Goal: Information Seeking & Learning: Learn about a topic

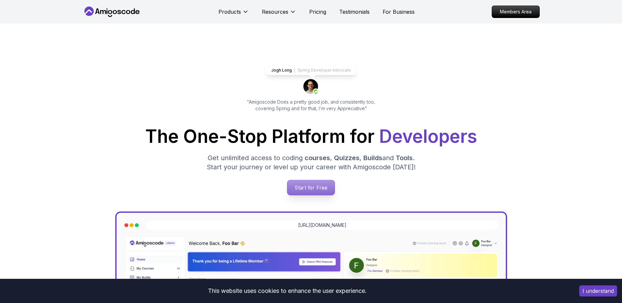
click at [310, 189] on p "Start for Free" at bounding box center [310, 187] width 47 height 15
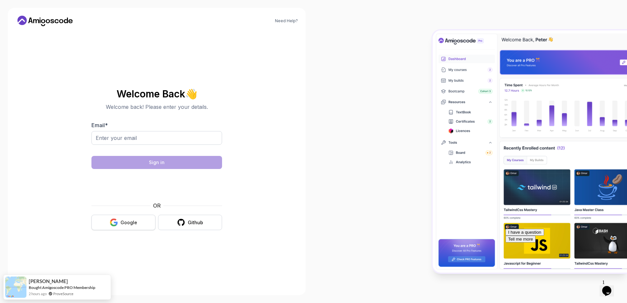
click at [119, 224] on button "Google" at bounding box center [123, 221] width 64 height 15
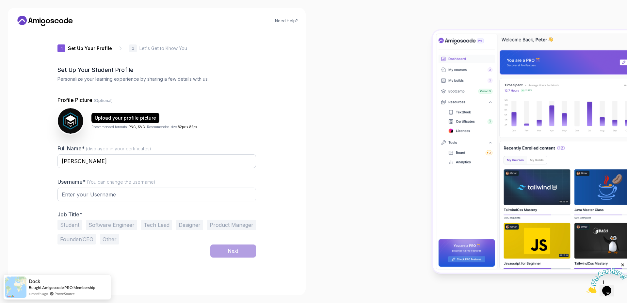
type input "wildsparrowb841d"
click at [70, 224] on button "Student" at bounding box center [69, 224] width 24 height 10
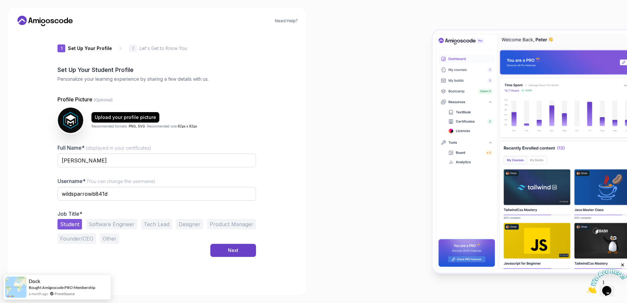
click at [120, 225] on button "Software Engineer" at bounding box center [111, 224] width 51 height 10
click at [68, 221] on button "Student" at bounding box center [69, 224] width 24 height 10
click at [220, 251] on button "Next" at bounding box center [233, 250] width 46 height 13
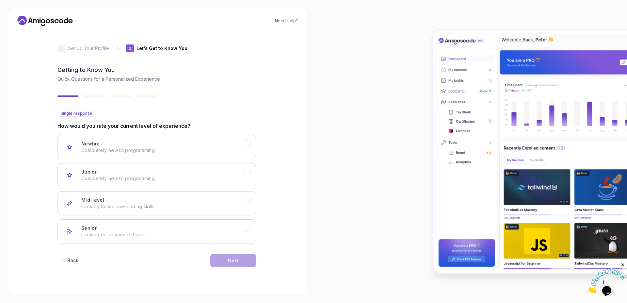
click at [210, 160] on div "Newbie Completely new to programming. Junior Completely new to programming. Mid…" at bounding box center [156, 189] width 199 height 108
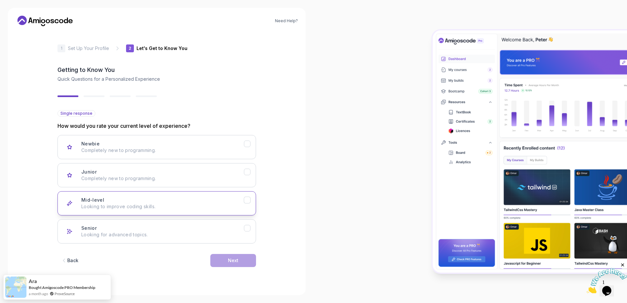
click at [197, 201] on div "Mid-level Looking to improve coding skills." at bounding box center [162, 203] width 163 height 13
click at [228, 259] on button "Next" at bounding box center [233, 260] width 46 height 13
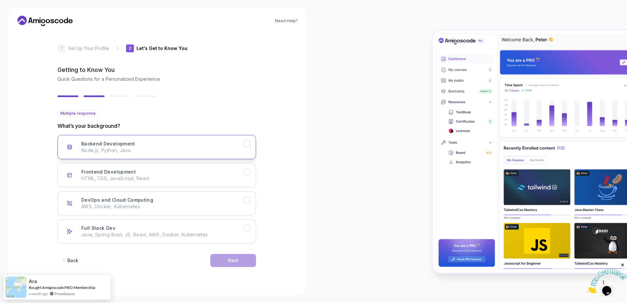
click at [201, 150] on p "Node.js, Python, Java" at bounding box center [162, 150] width 163 height 7
click at [211, 172] on div "Frontend Development HTML, CSS, JavaScript, React" at bounding box center [162, 174] width 163 height 13
click at [244, 260] on button "Next" at bounding box center [233, 260] width 46 height 13
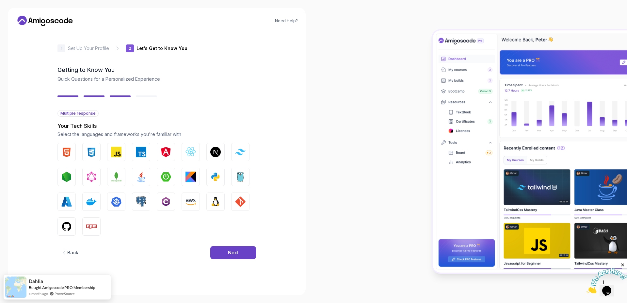
click at [129, 171] on div "HTML CSS JavaScript TypeScript Angular React.js Next.js Tailwind CSS Node.js Gr…" at bounding box center [156, 189] width 199 height 93
click at [136, 177] on img "button" at bounding box center [141, 176] width 10 height 10
click at [66, 180] on img "button" at bounding box center [66, 176] width 10 height 10
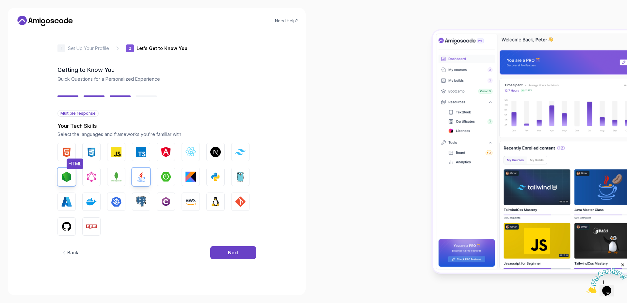
click at [75, 153] on button "HTML" at bounding box center [66, 152] width 18 height 18
click at [93, 151] on img "button" at bounding box center [91, 152] width 10 height 10
click at [111, 150] on img "button" at bounding box center [116, 152] width 10 height 10
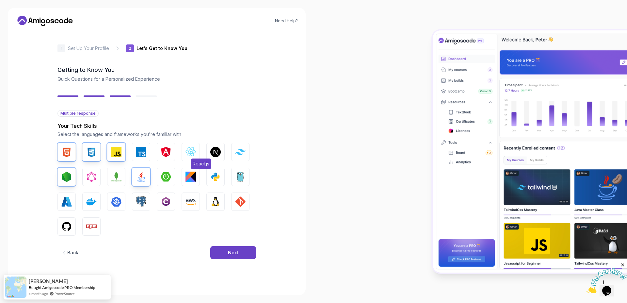
click at [183, 154] on button "React.js" at bounding box center [191, 152] width 18 height 18
click at [212, 173] on img "button" at bounding box center [215, 176] width 10 height 10
click at [214, 202] on img "button" at bounding box center [215, 201] width 10 height 10
click at [233, 201] on button "GIT" at bounding box center [240, 201] width 18 height 18
click at [66, 229] on img "button" at bounding box center [66, 226] width 10 height 10
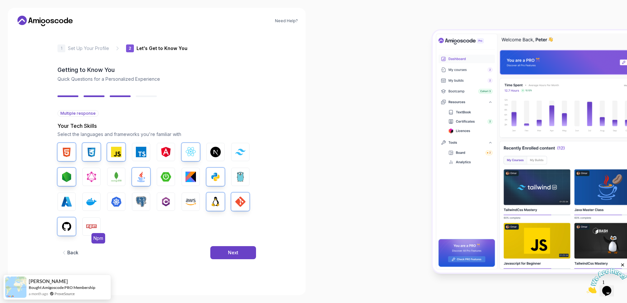
click at [93, 229] on img "button" at bounding box center [91, 226] width 10 height 10
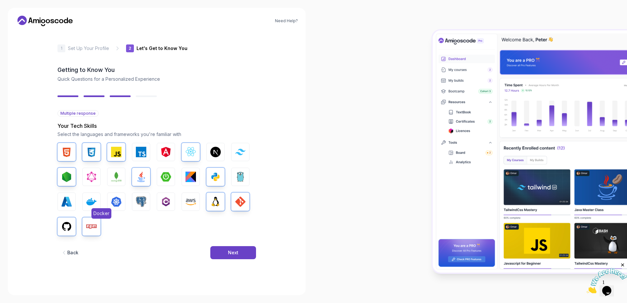
click at [93, 202] on img "button" at bounding box center [91, 201] width 10 height 10
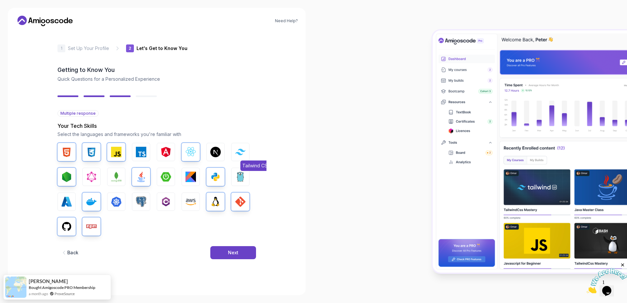
click at [247, 149] on button "Tailwind CSS" at bounding box center [240, 152] width 18 height 18
click at [119, 176] on img "button" at bounding box center [116, 176] width 10 height 10
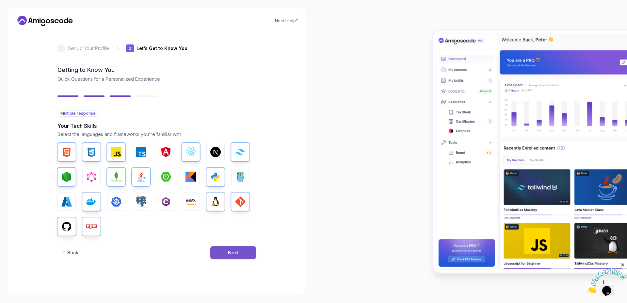
click at [222, 249] on button "Next" at bounding box center [233, 252] width 46 height 13
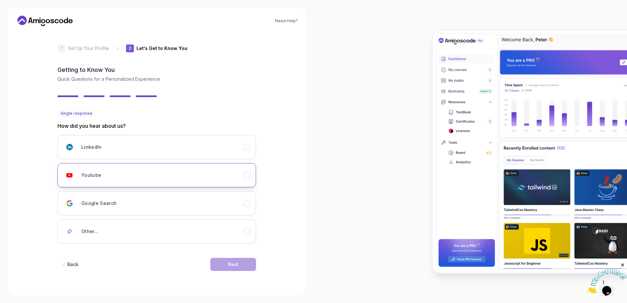
click at [199, 174] on div "Youtube" at bounding box center [162, 174] width 163 height 13
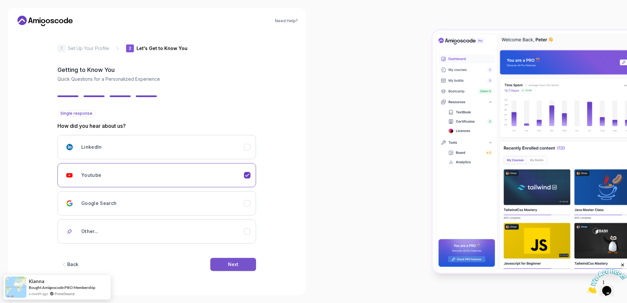
click at [242, 268] on button "Next" at bounding box center [233, 264] width 46 height 13
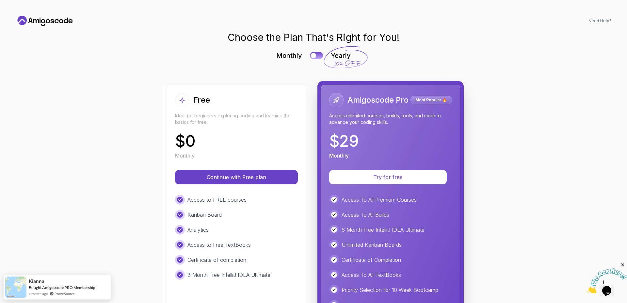
scroll to position [104, 0]
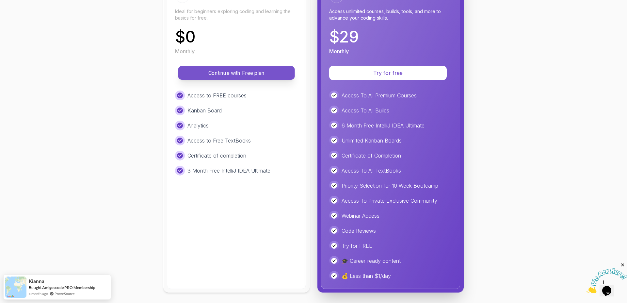
click at [237, 72] on p "Continue with Free plan" at bounding box center [236, 73] width 102 height 8
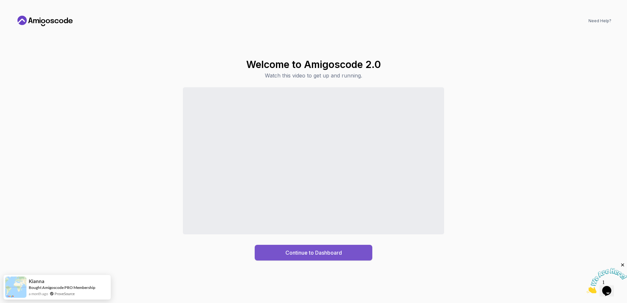
click at [321, 257] on button "Continue to Dashboard" at bounding box center [314, 253] width 118 height 16
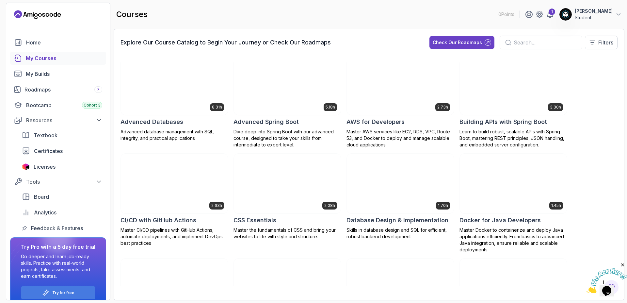
scroll to position [9, 0]
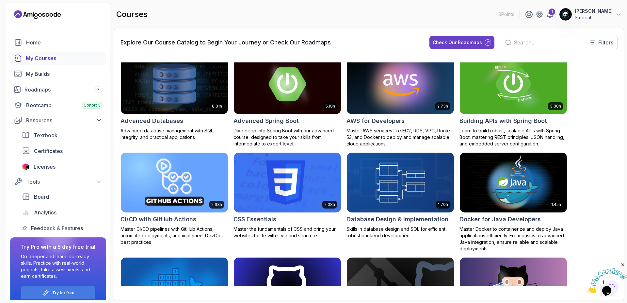
click at [257, 71] on img at bounding box center [287, 83] width 112 height 63
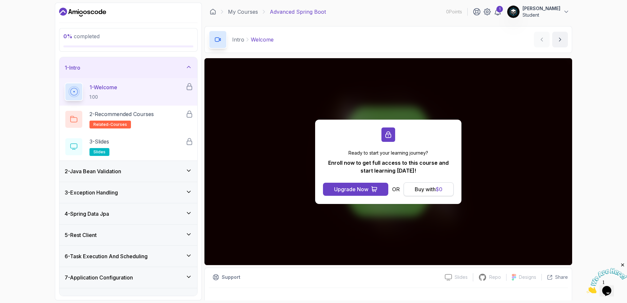
click at [438, 189] on span "$ 0" at bounding box center [439, 189] width 7 height 7
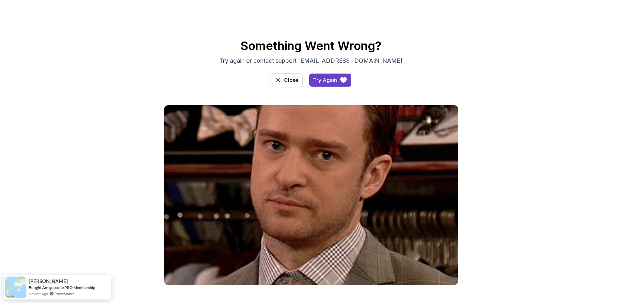
click at [281, 84] on button "Close" at bounding box center [287, 80] width 32 height 14
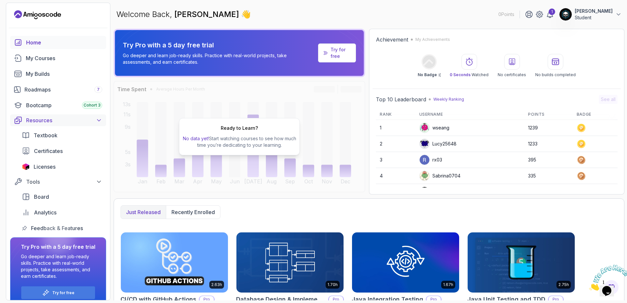
click at [95, 124] on button "Resources" at bounding box center [58, 120] width 96 height 12
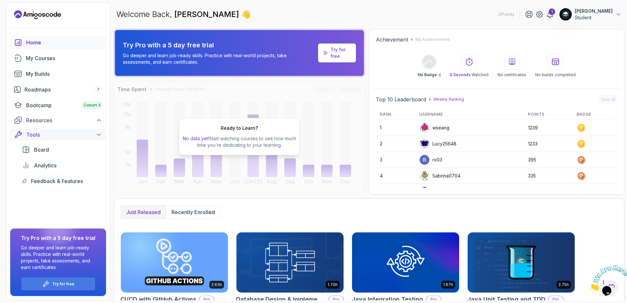
click at [78, 134] on div "Tools" at bounding box center [64, 135] width 76 height 8
click at [45, 57] on div "My Courses" at bounding box center [64, 58] width 76 height 8
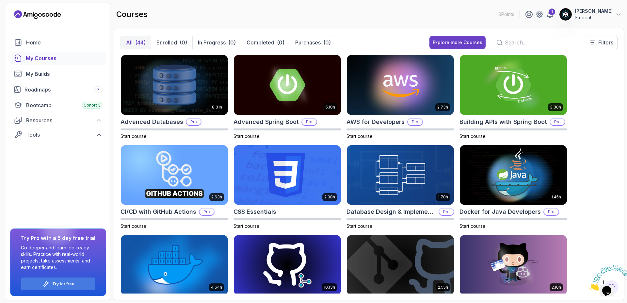
click at [521, 39] on input "text" at bounding box center [541, 43] width 72 height 8
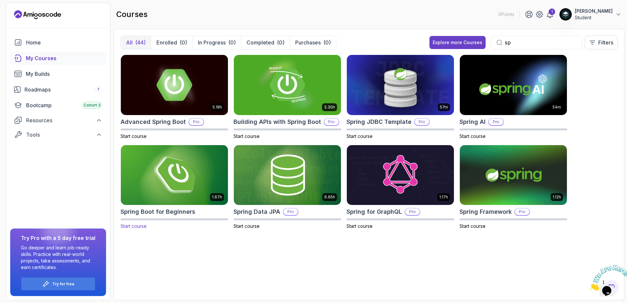
type input "sp"
click at [155, 181] on img at bounding box center [174, 174] width 112 height 63
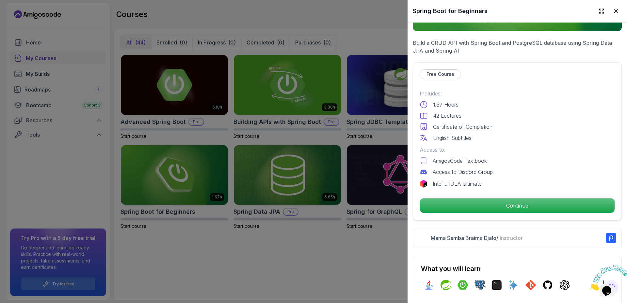
scroll to position [119, 0]
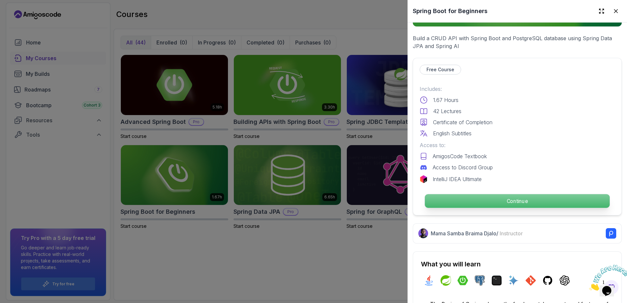
click at [448, 199] on p "Continue" at bounding box center [517, 201] width 185 height 14
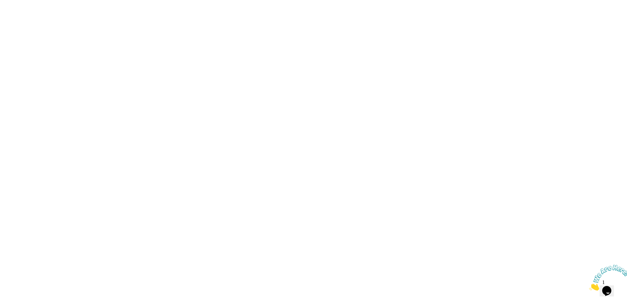
click at [473, 0] on html "3s" at bounding box center [313, 0] width 627 height 0
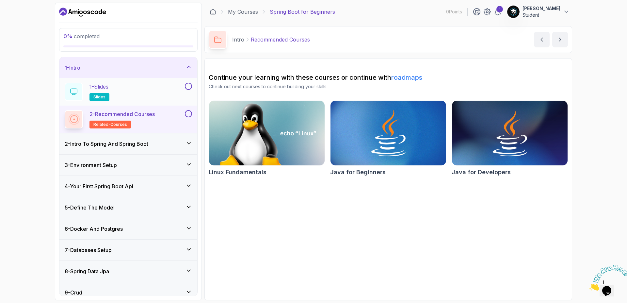
click at [142, 92] on div "1 - Slides slides" at bounding box center [124, 92] width 119 height 18
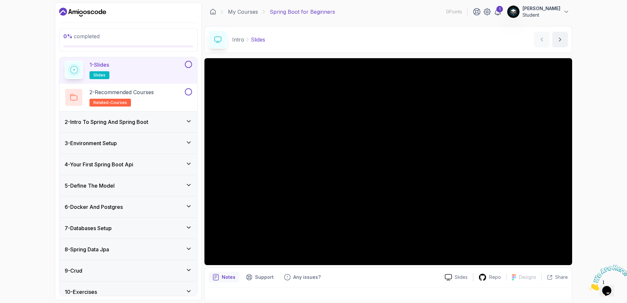
scroll to position [24, 0]
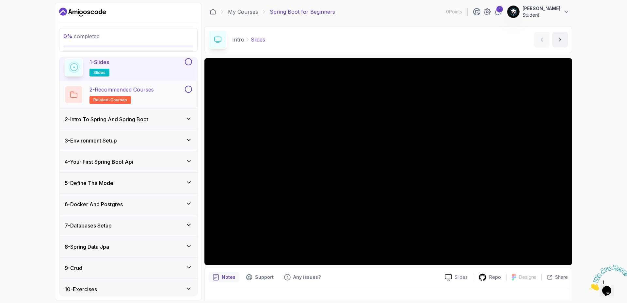
click at [172, 100] on div "2 - Recommended Courses related-courses" at bounding box center [124, 95] width 119 height 18
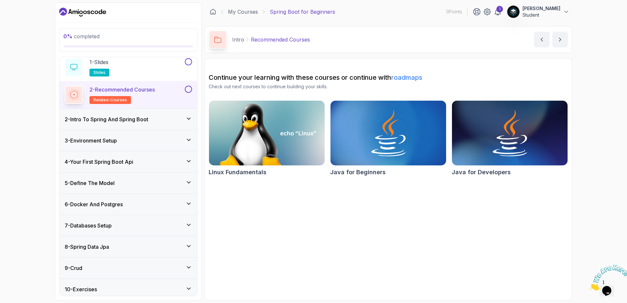
click at [163, 110] on div "2 - Intro To Spring And Spring Boot" at bounding box center [128, 119] width 138 height 21
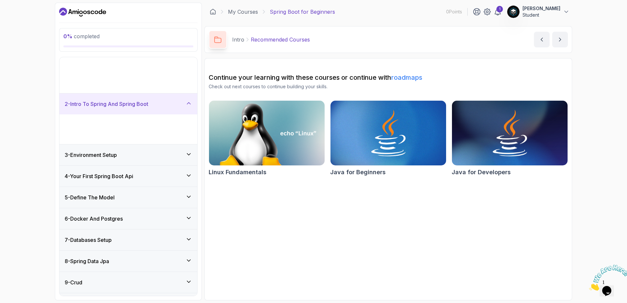
scroll to position [16, 0]
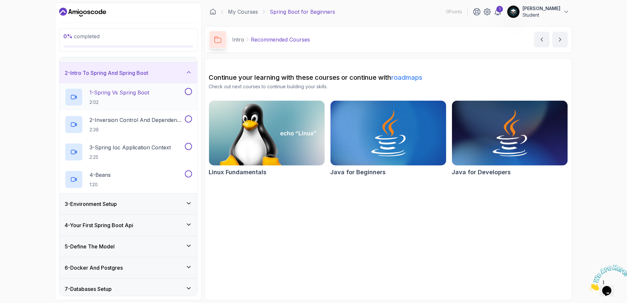
click at [154, 99] on div "1 - Spring Vs Spring Boot 2:02" at bounding box center [124, 97] width 119 height 18
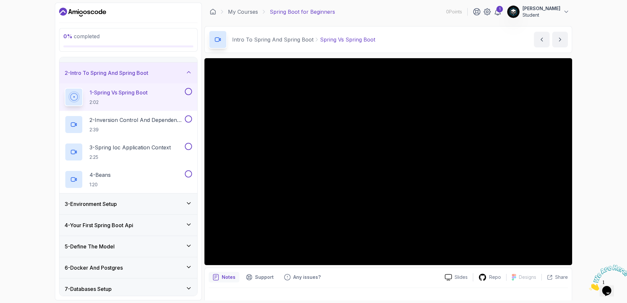
scroll to position [10, 0]
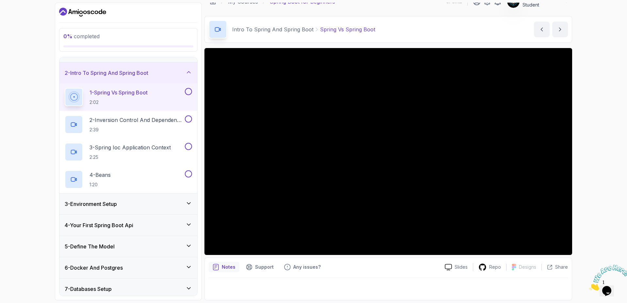
click at [224, 269] on p "Notes" at bounding box center [229, 266] width 14 height 7
click at [263, 266] on p "Support" at bounding box center [264, 266] width 19 height 7
click at [522, 272] on div "Slides Repo Designs Design not available Share" at bounding box center [503, 267] width 128 height 10
click at [492, 266] on p "Repo" at bounding box center [495, 266] width 12 height 7
